Goal: Task Accomplishment & Management: Use online tool/utility

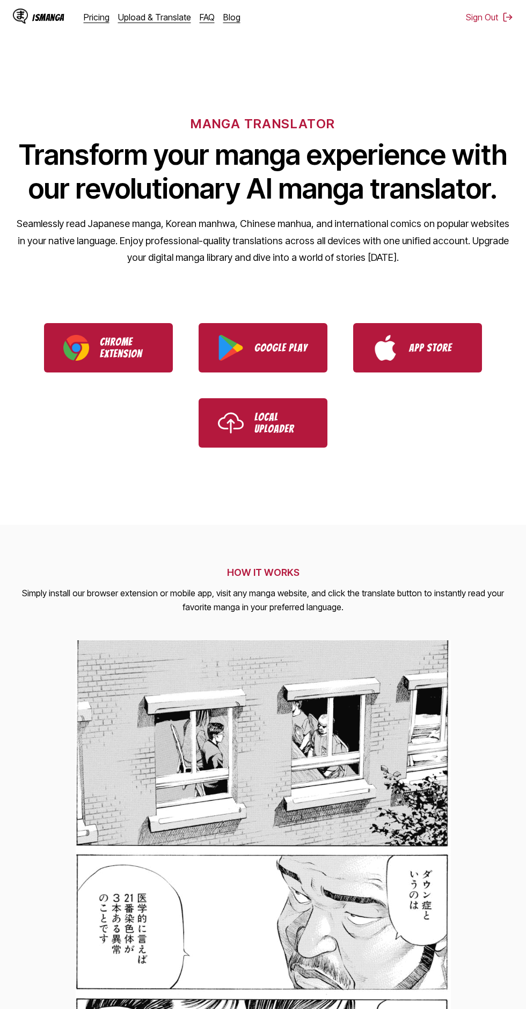
click at [156, 18] on link "Upload & Translate" at bounding box center [154, 17] width 73 height 11
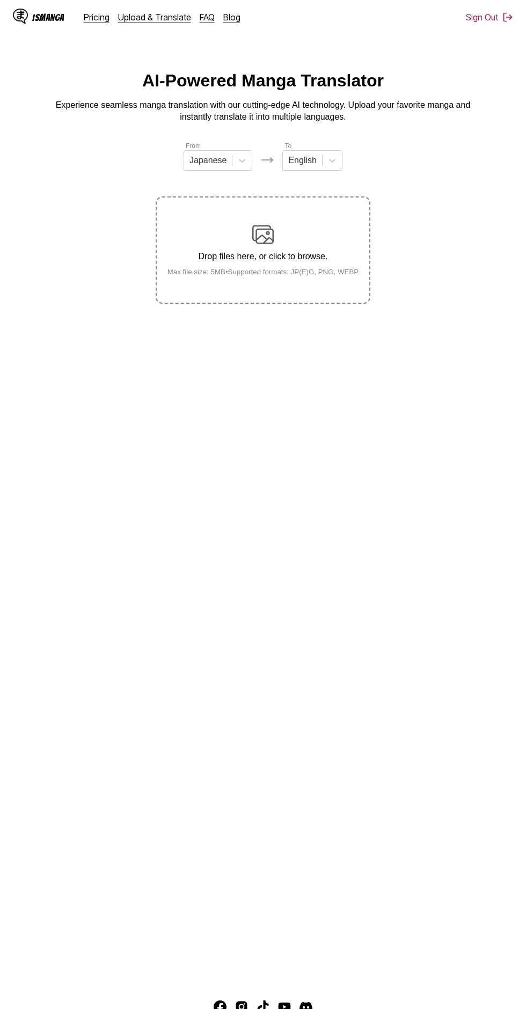
click at [290, 224] on div "Drop files here, or click to browse. Max file size: 5MB • Supported formats: JP…" at bounding box center [263, 250] width 209 height 52
click at [0, 0] on input "Drop files here, or click to browse. Max file size: 5MB • Supported formats: JP…" at bounding box center [0, 0] width 0 height 0
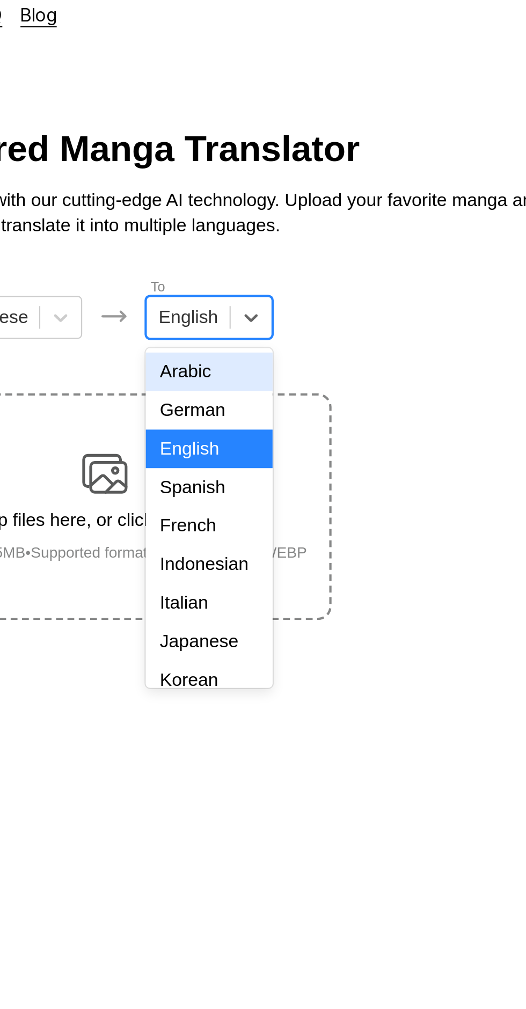
click at [322, 272] on div "Indonesian" at bounding box center [312, 277] width 60 height 18
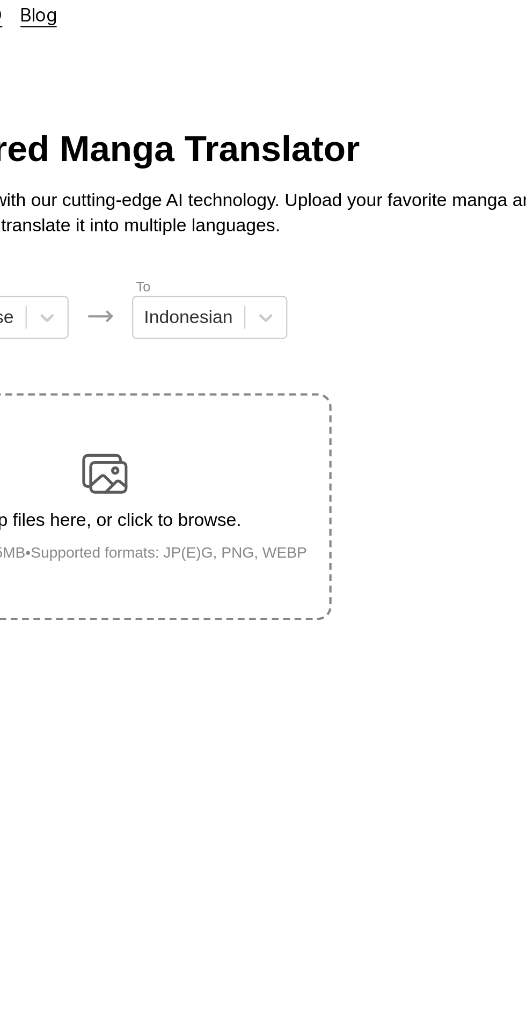
click at [315, 228] on div "Drop files here, or click to browse. Max file size: 5MB • Supported formats: JP…" at bounding box center [263, 250] width 209 height 52
click at [0, 0] on input "Drop files here, or click to browse. Max file size: 5MB • Supported formats: JP…" at bounding box center [0, 0] width 0 height 0
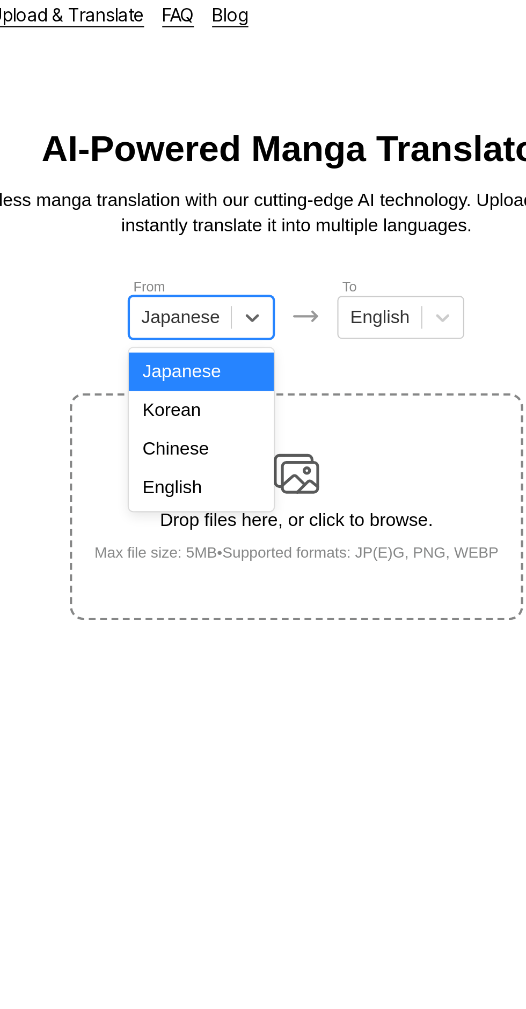
click at [228, 244] on div "English" at bounding box center [218, 241] width 69 height 18
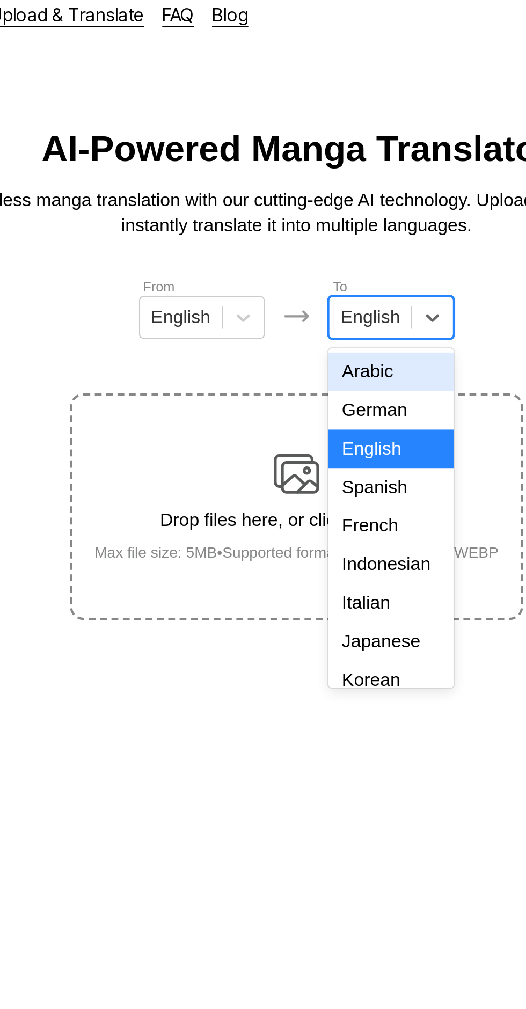
click at [312, 275] on div "Indonesian" at bounding box center [308, 277] width 60 height 18
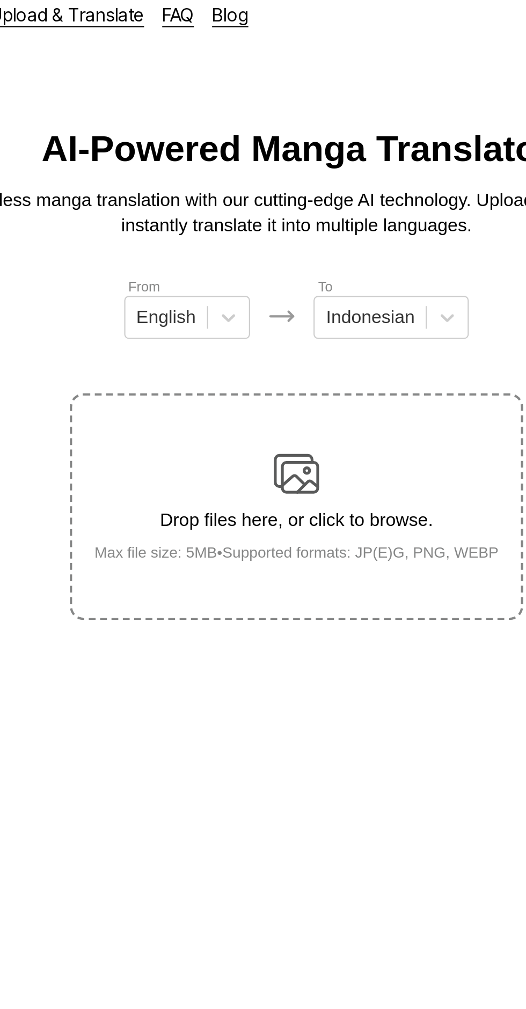
click at [272, 224] on img at bounding box center [262, 234] width 21 height 21
click at [0, 0] on input "Drop files here, or click to browse. Max file size: 5MB • Supported formats: JP…" at bounding box center [0, 0] width 0 height 0
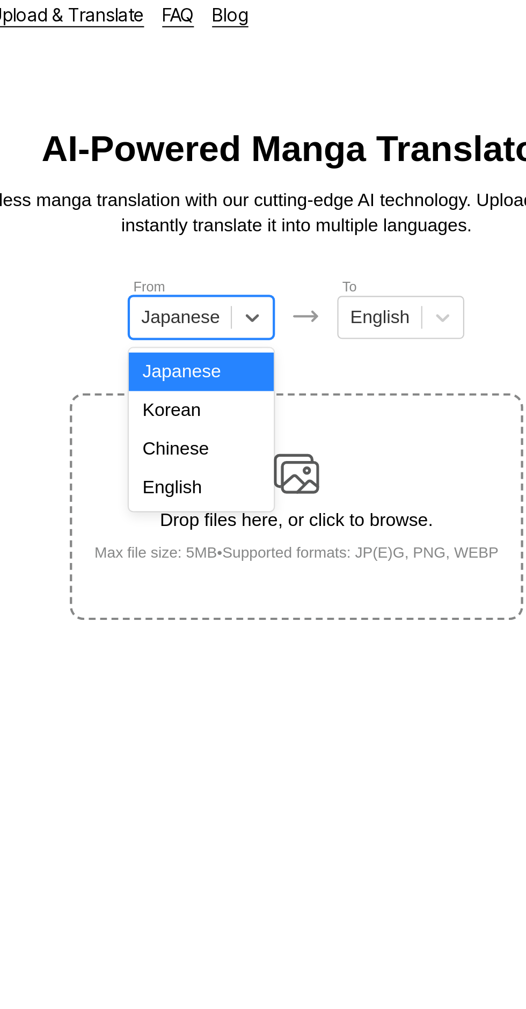
click at [219, 243] on div "English" at bounding box center [218, 241] width 69 height 18
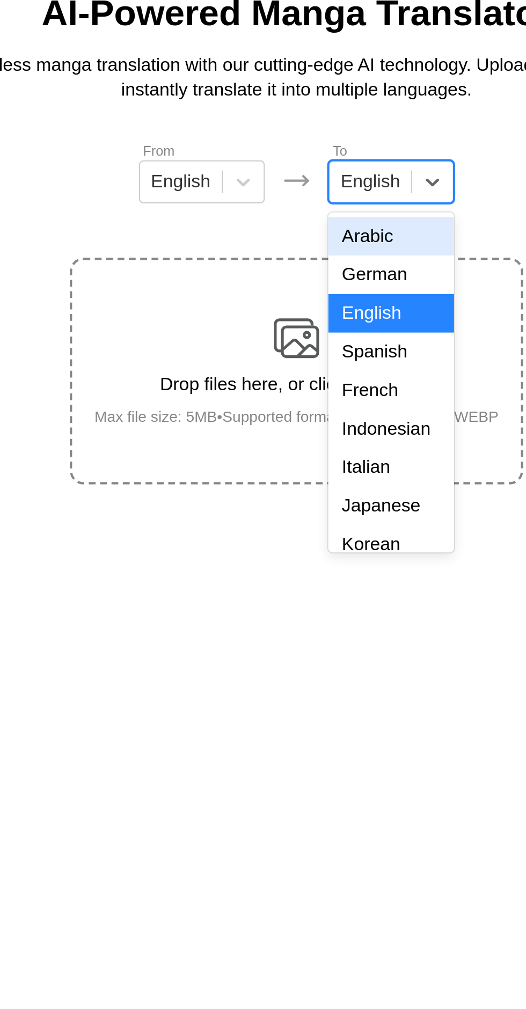
click at [302, 290] on div "Italian" at bounding box center [308, 296] width 60 height 18
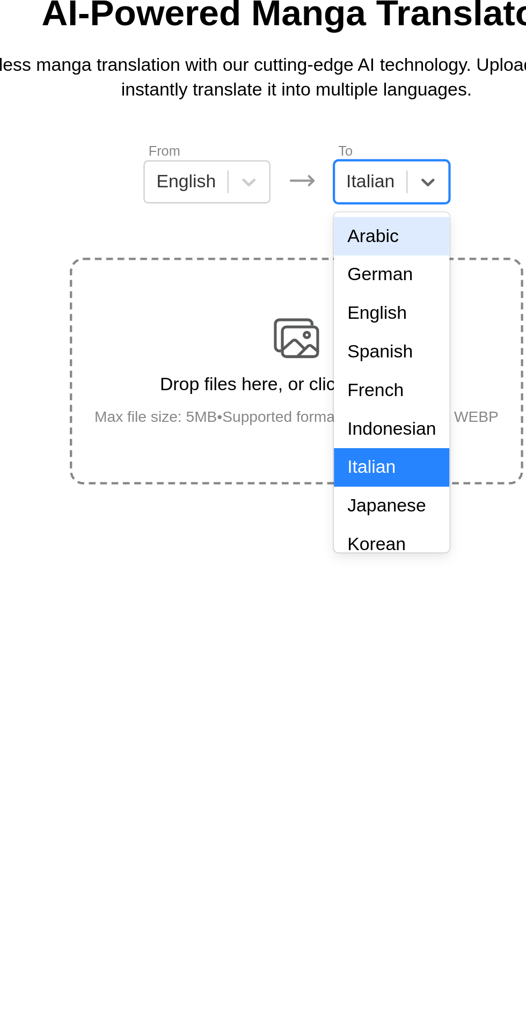
click at [312, 274] on div "Indonesian" at bounding box center [308, 277] width 55 height 18
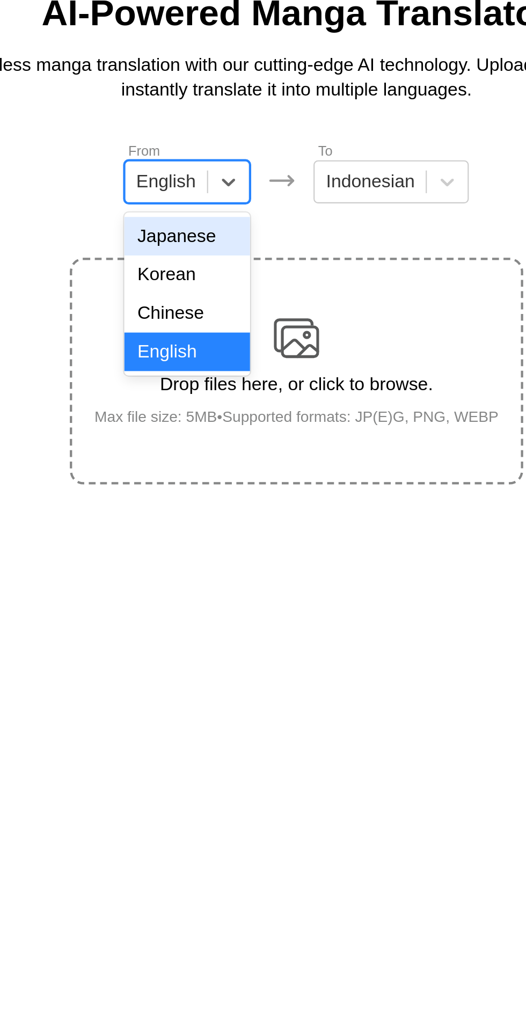
click at [219, 186] on div "Japanese" at bounding box center [211, 186] width 60 height 18
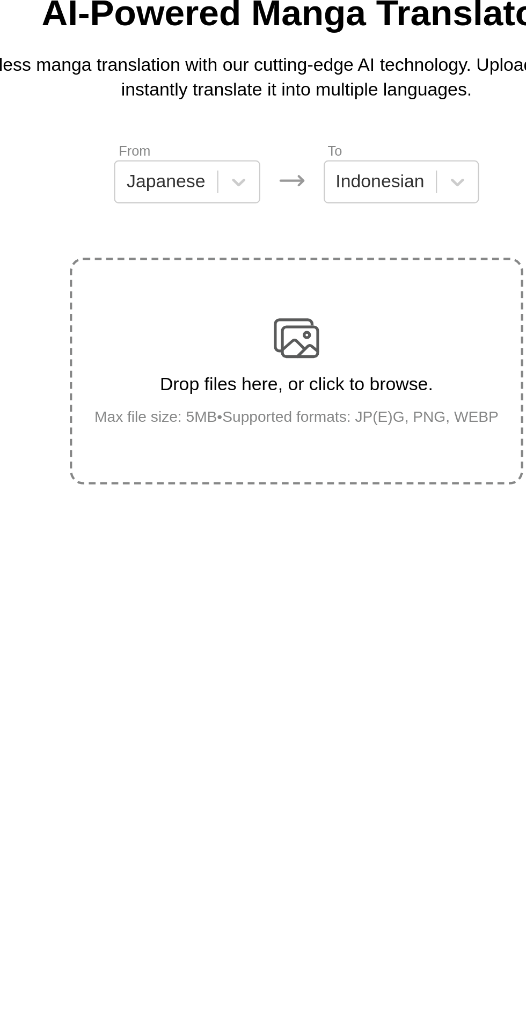
click at [270, 229] on img at bounding box center [262, 234] width 21 height 21
click at [0, 0] on input "Drop files here, or click to browse. Max file size: 5MB • Supported formats: JP…" at bounding box center [0, 0] width 0 height 0
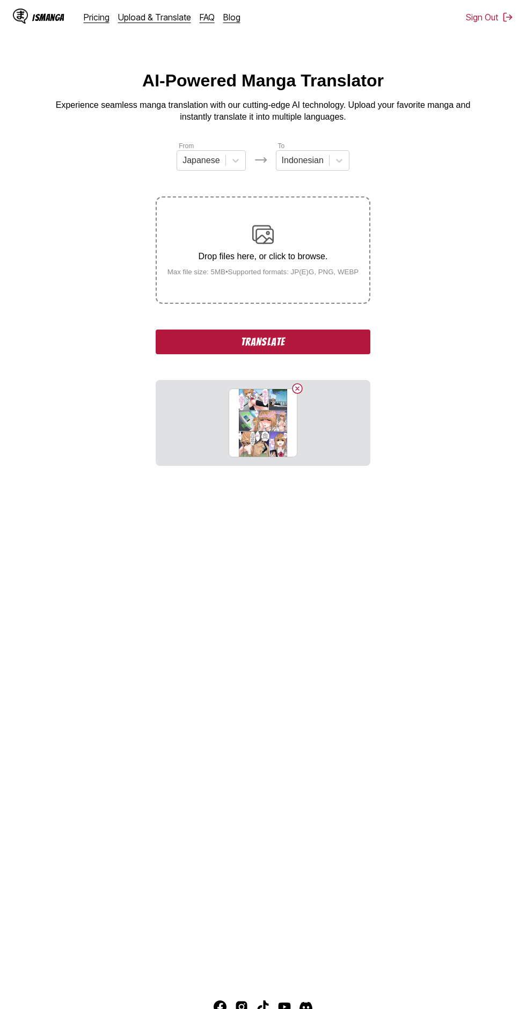
click at [297, 382] on button "Delete image" at bounding box center [297, 388] width 13 height 13
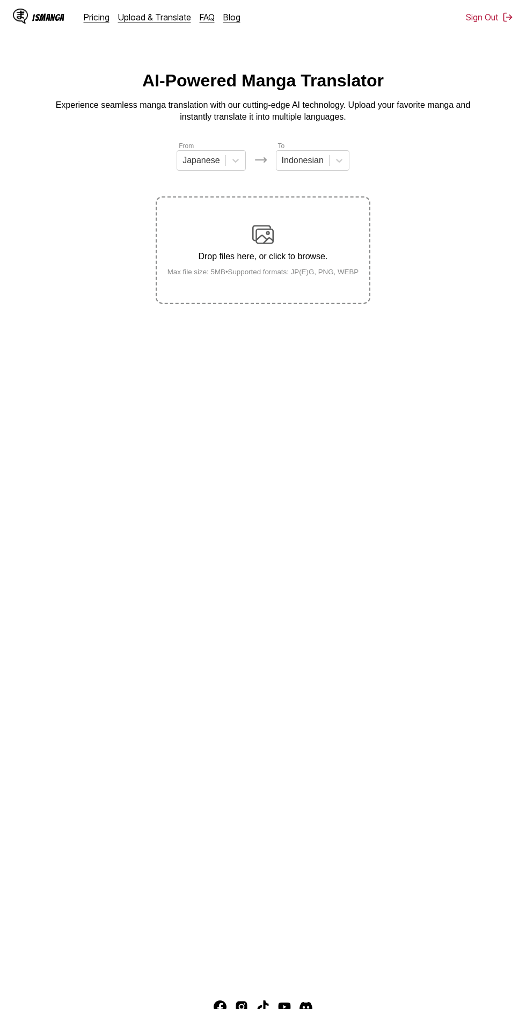
click at [282, 252] on p "Drop files here, or click to browse." at bounding box center [263, 257] width 209 height 10
click at [0, 0] on input "Drop files here, or click to browse. Max file size: 5MB • Supported formats: JP…" at bounding box center [0, 0] width 0 height 0
